Goal: Book appointment/travel/reservation

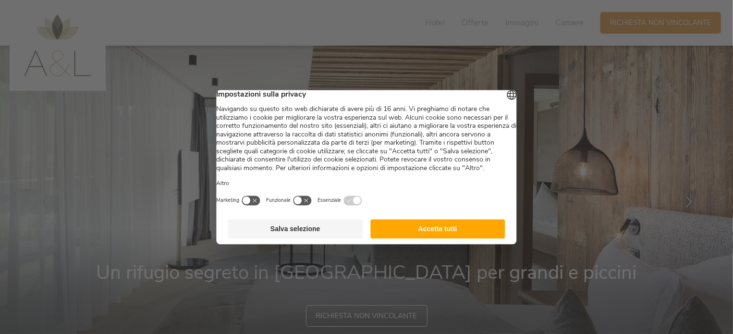
click at [317, 238] on button "Salva selezione" at bounding box center [295, 228] width 135 height 19
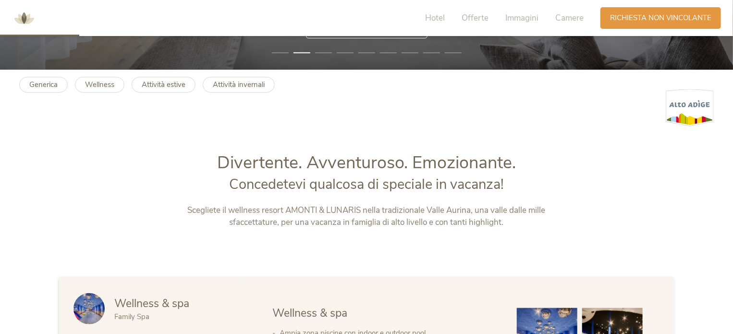
scroll to position [481, 0]
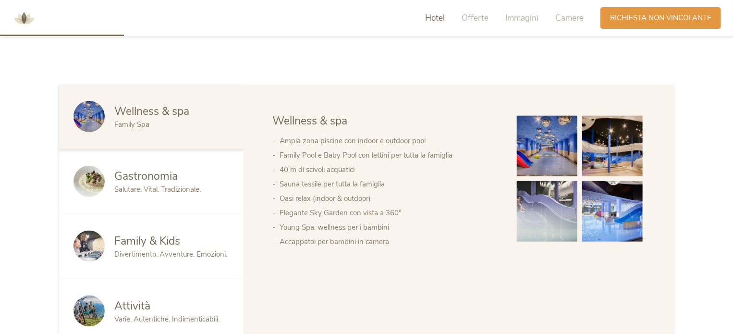
click at [561, 154] on img at bounding box center [547, 146] width 61 height 61
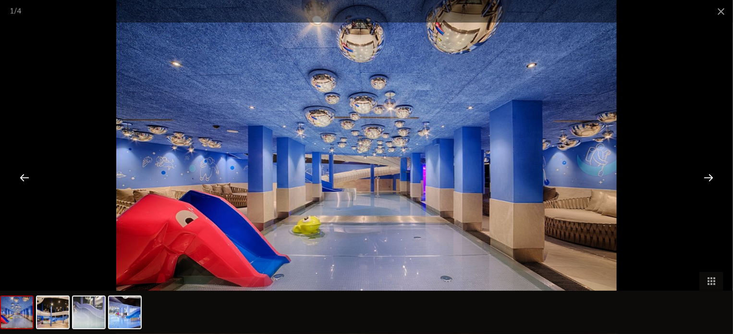
click at [706, 175] on div at bounding box center [709, 177] width 30 height 30
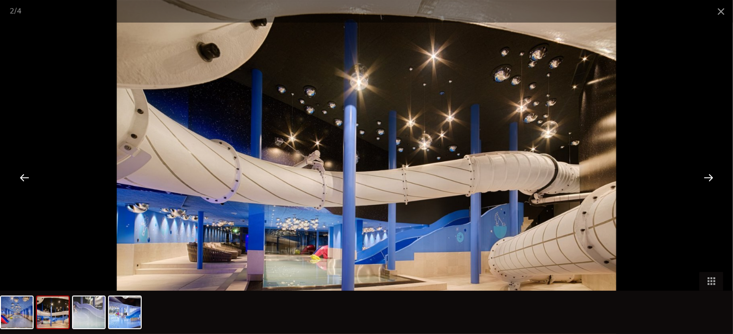
click at [706, 175] on div at bounding box center [709, 177] width 30 height 30
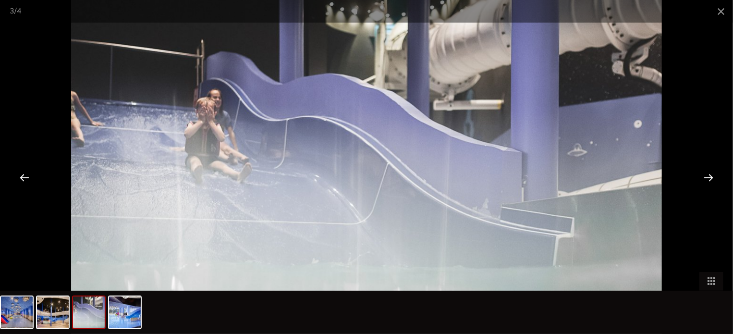
click at [706, 175] on div at bounding box center [709, 177] width 30 height 30
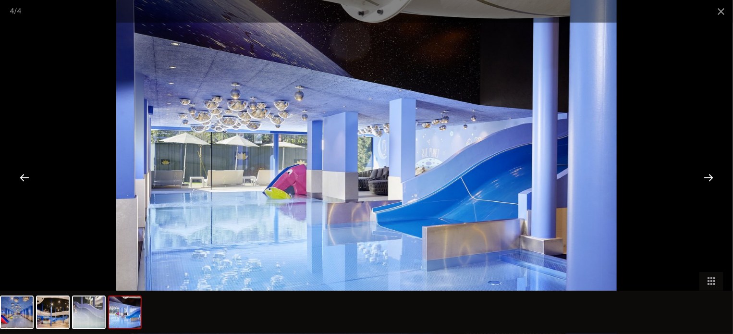
click at [706, 175] on div at bounding box center [709, 177] width 30 height 30
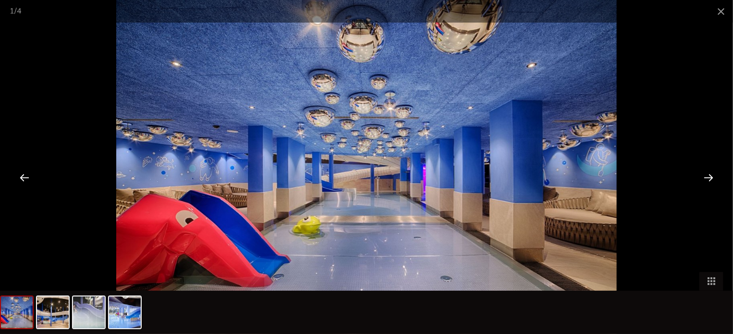
click at [706, 175] on div at bounding box center [709, 177] width 30 height 30
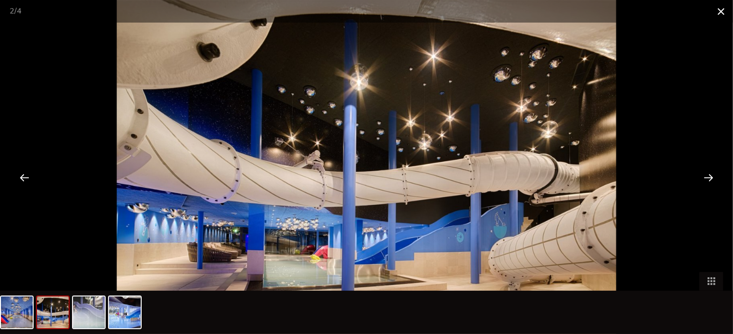
click at [723, 12] on span at bounding box center [721, 11] width 24 height 23
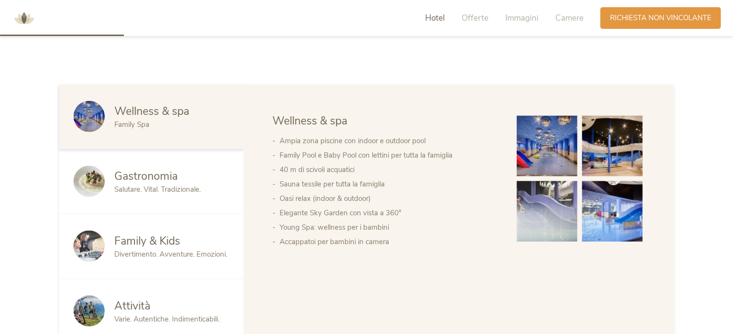
click at [152, 251] on span "Divertimento. Avventure. Emozioni." at bounding box center [170, 254] width 113 height 10
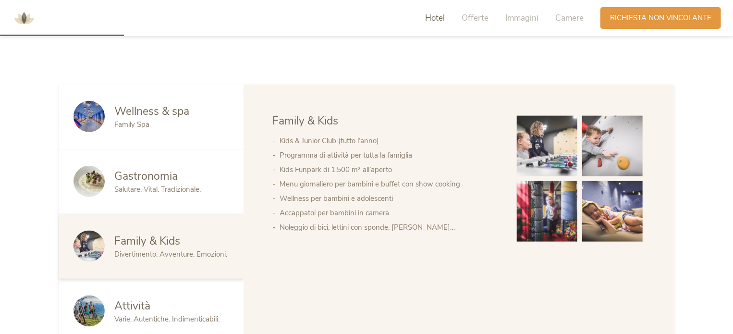
click at [552, 134] on img at bounding box center [547, 146] width 61 height 61
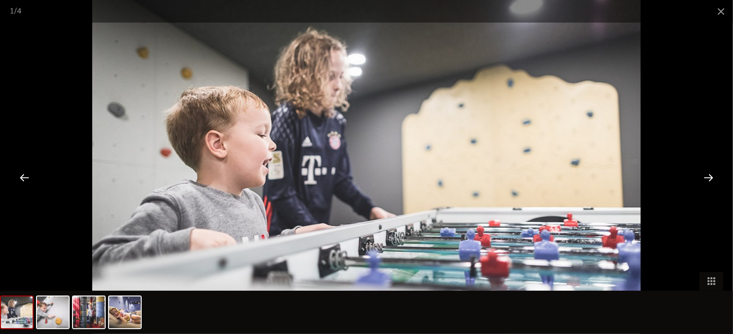
click at [712, 177] on div at bounding box center [709, 177] width 30 height 30
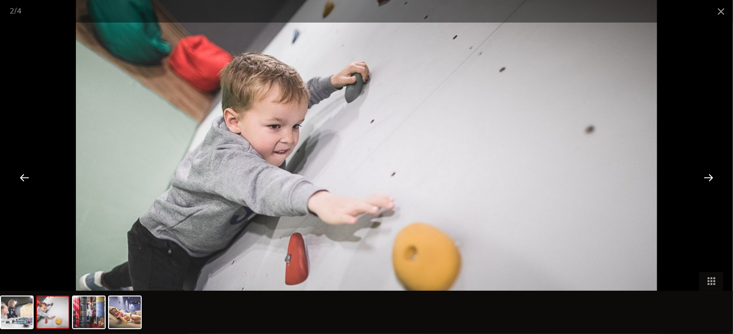
click at [712, 177] on div at bounding box center [709, 177] width 30 height 30
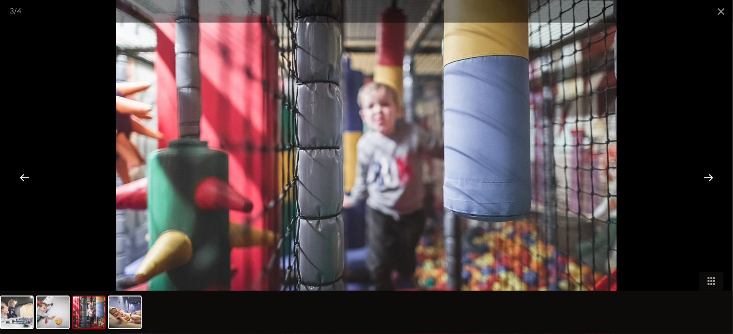
click at [712, 177] on div at bounding box center [709, 177] width 30 height 30
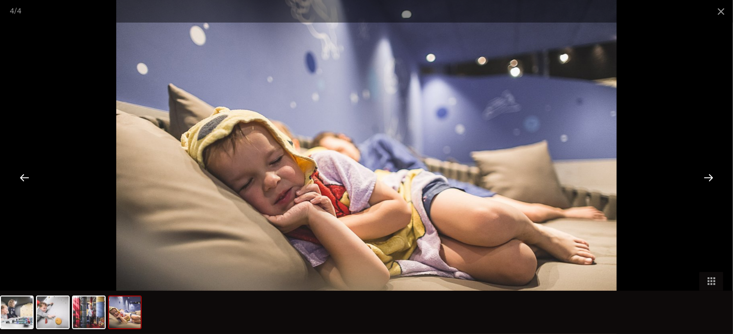
click at [712, 177] on div at bounding box center [709, 177] width 30 height 30
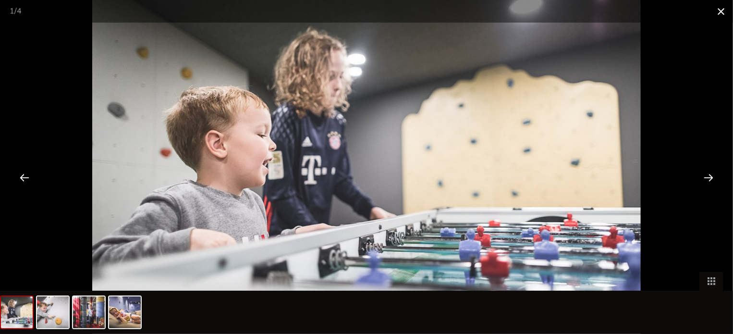
click at [718, 12] on span at bounding box center [721, 11] width 24 height 23
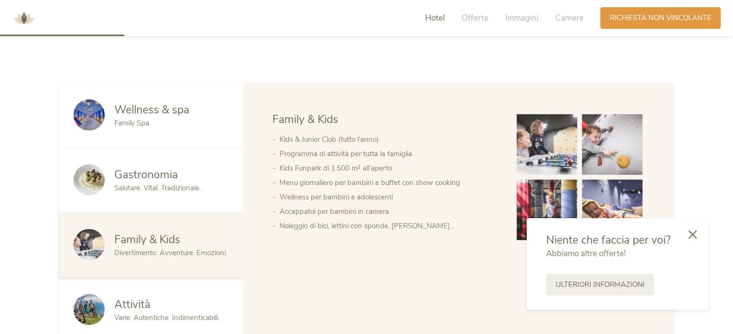
scroll to position [529, 0]
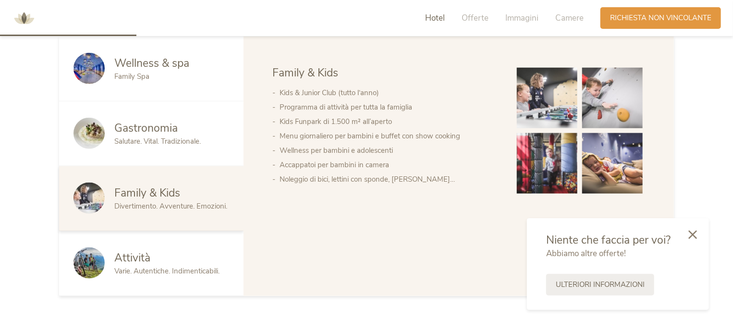
click at [166, 74] on div "Family Spa" at bounding box center [171, 77] width 115 height 10
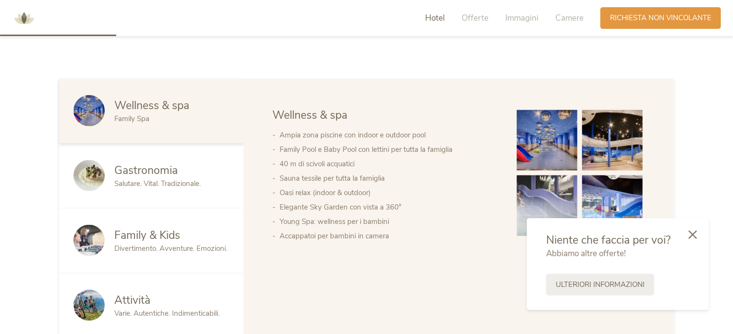
scroll to position [433, 0]
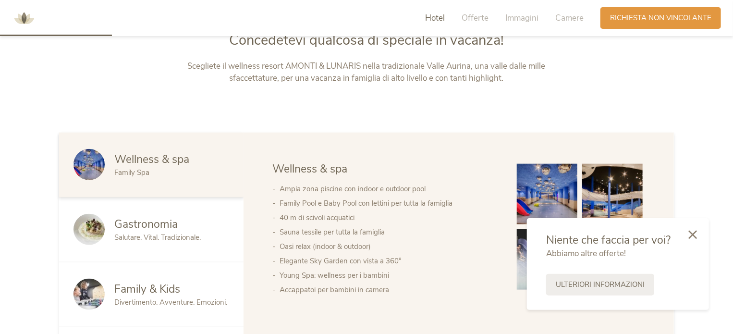
click at [554, 186] on img at bounding box center [547, 194] width 61 height 61
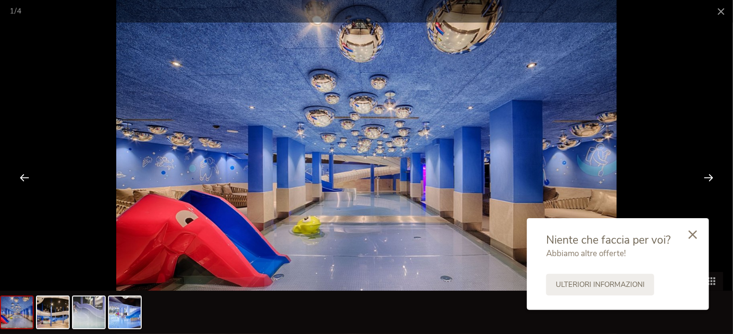
scroll to position [481, 0]
click at [697, 234] on icon at bounding box center [693, 233] width 9 height 9
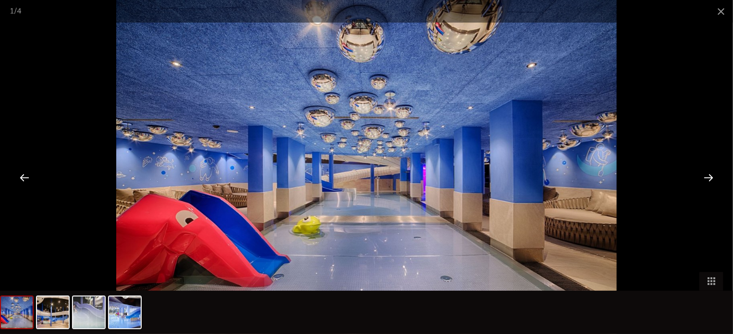
click at [707, 177] on div at bounding box center [709, 177] width 30 height 30
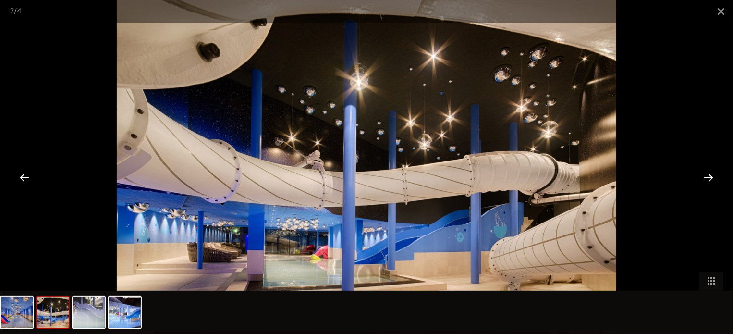
click at [707, 177] on div at bounding box center [709, 177] width 30 height 30
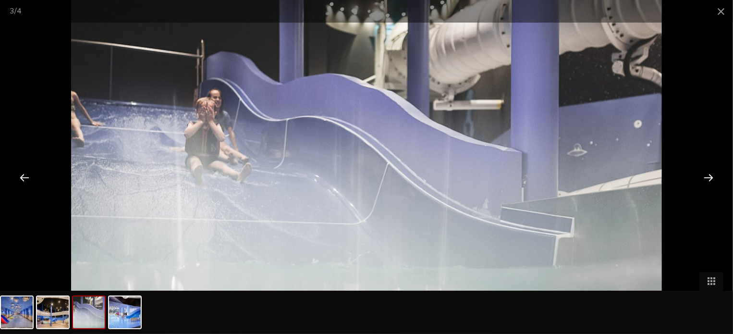
click at [707, 177] on div at bounding box center [709, 177] width 30 height 30
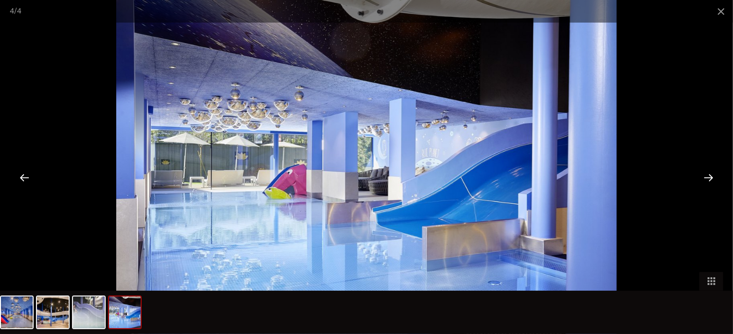
click at [707, 177] on div at bounding box center [709, 177] width 30 height 30
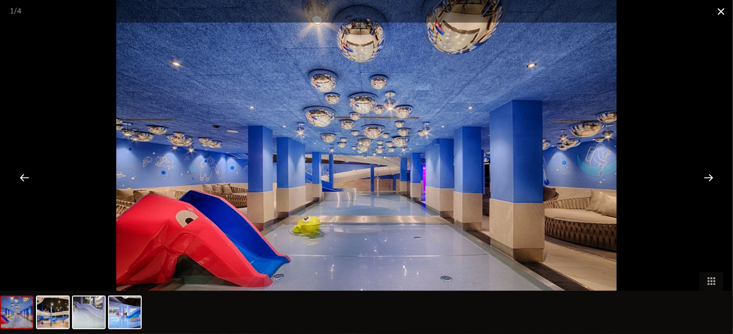
click at [722, 12] on span at bounding box center [721, 11] width 24 height 23
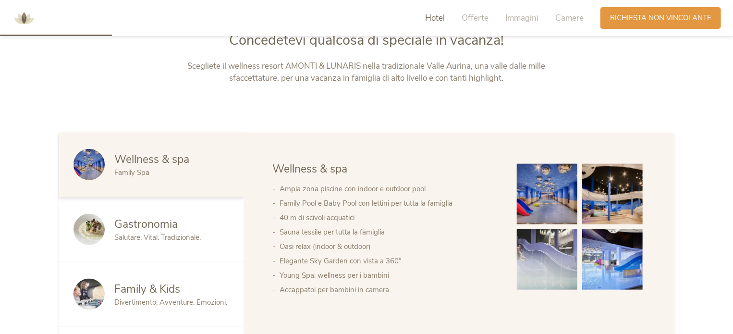
click at [142, 285] on span "Family & Kids" at bounding box center [147, 289] width 66 height 15
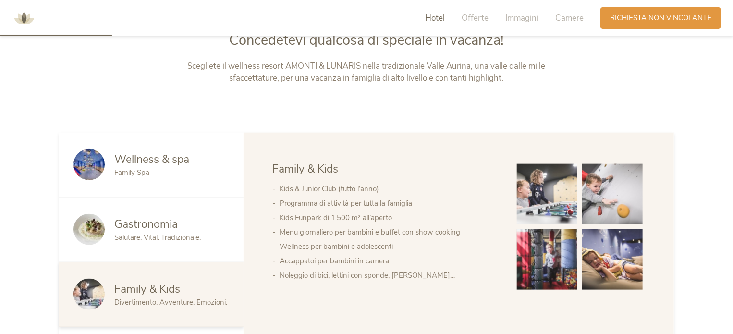
click at [557, 194] on img at bounding box center [547, 194] width 61 height 61
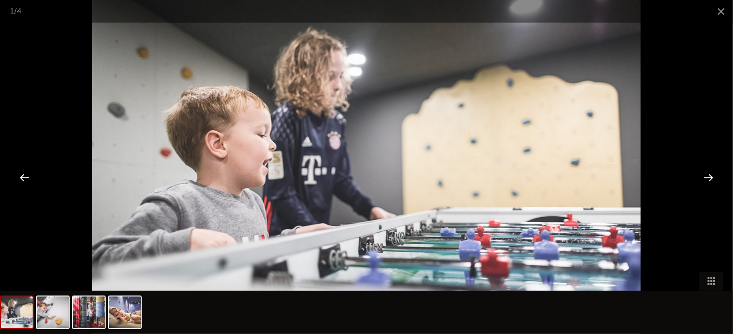
click at [709, 174] on div at bounding box center [709, 177] width 30 height 30
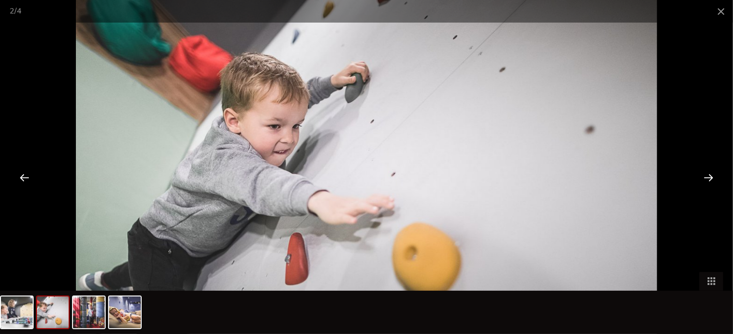
click at [709, 174] on div at bounding box center [709, 177] width 30 height 30
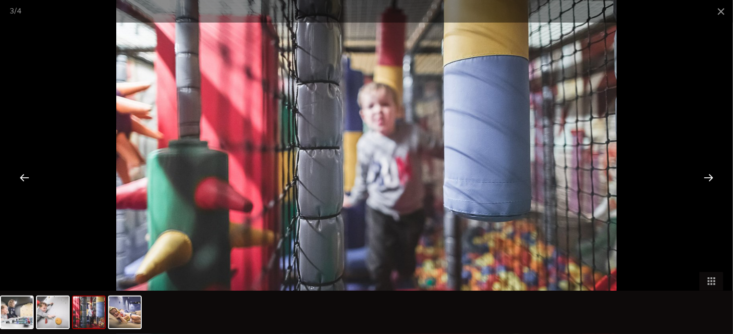
click at [709, 174] on div at bounding box center [709, 177] width 30 height 30
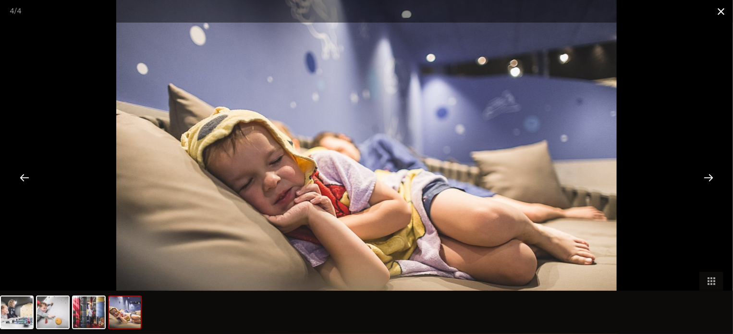
click at [718, 8] on span at bounding box center [721, 11] width 24 height 23
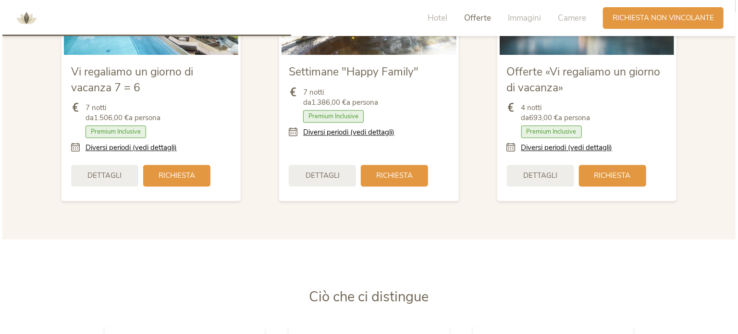
scroll to position [1103, 0]
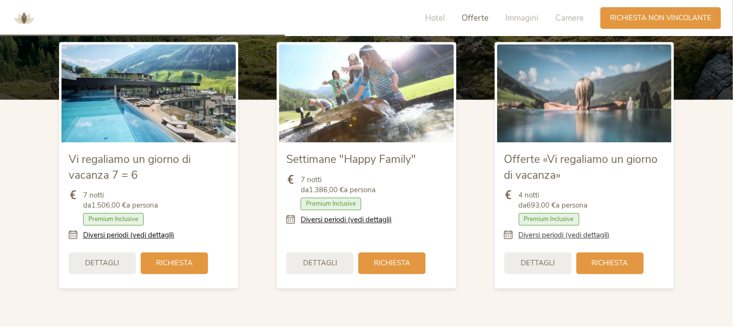
click at [569, 236] on link "Diversi periodi (vedi dettagli)" at bounding box center [564, 235] width 91 height 10
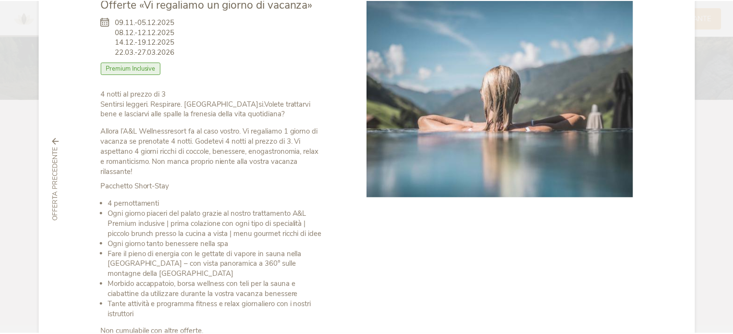
scroll to position [0, 0]
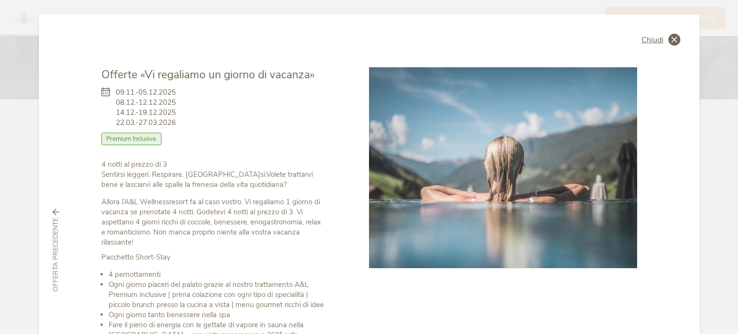
click at [642, 37] on span "Chiudi" at bounding box center [653, 40] width 22 height 8
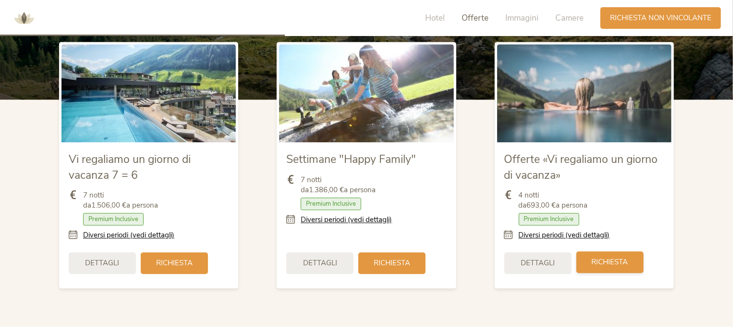
click at [619, 263] on span "Richiesta" at bounding box center [610, 262] width 37 height 10
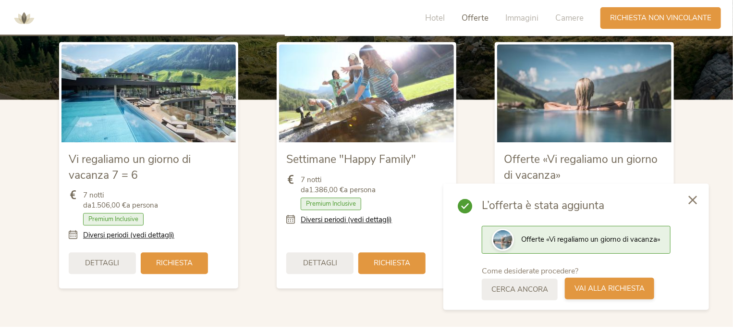
click at [615, 289] on span "Vai alla richiesta" at bounding box center [610, 289] width 70 height 10
